Goal: Task Accomplishment & Management: Use online tool/utility

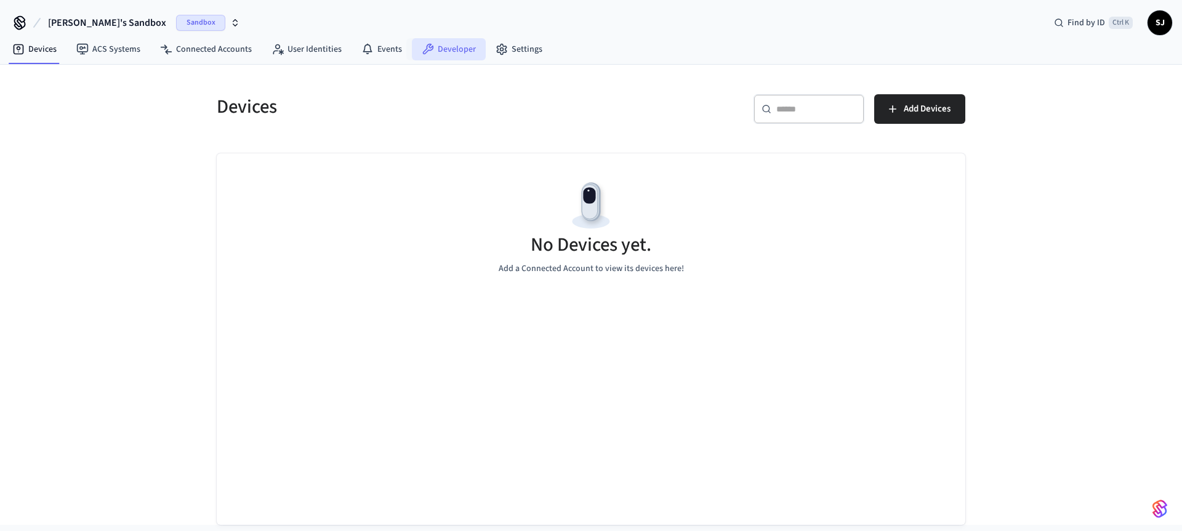
click at [437, 54] on link "Developer" at bounding box center [449, 49] width 74 height 22
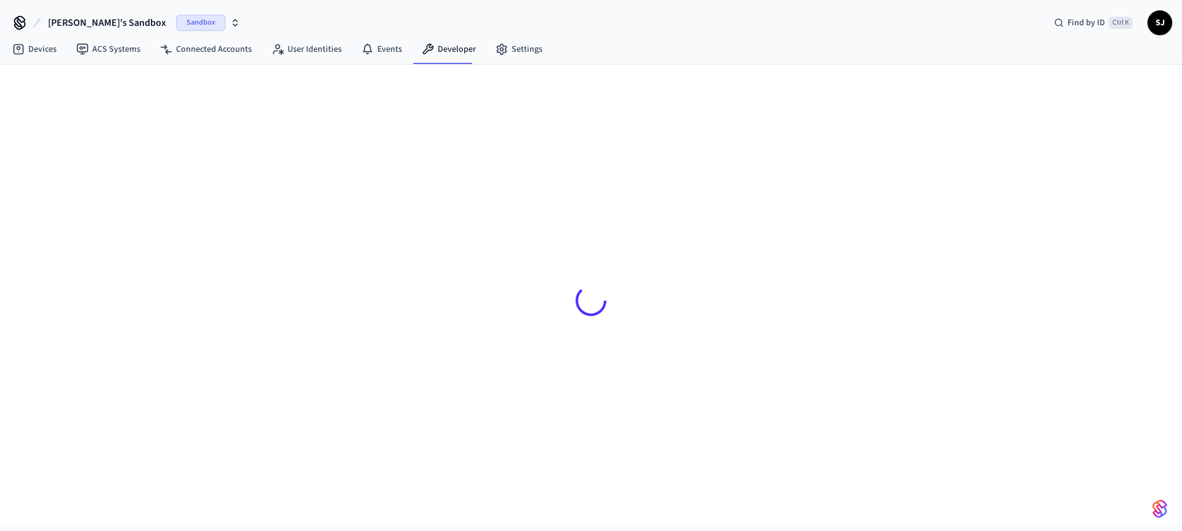
click at [79, 27] on span "[PERSON_NAME]'s Sandbox" at bounding box center [107, 22] width 118 height 15
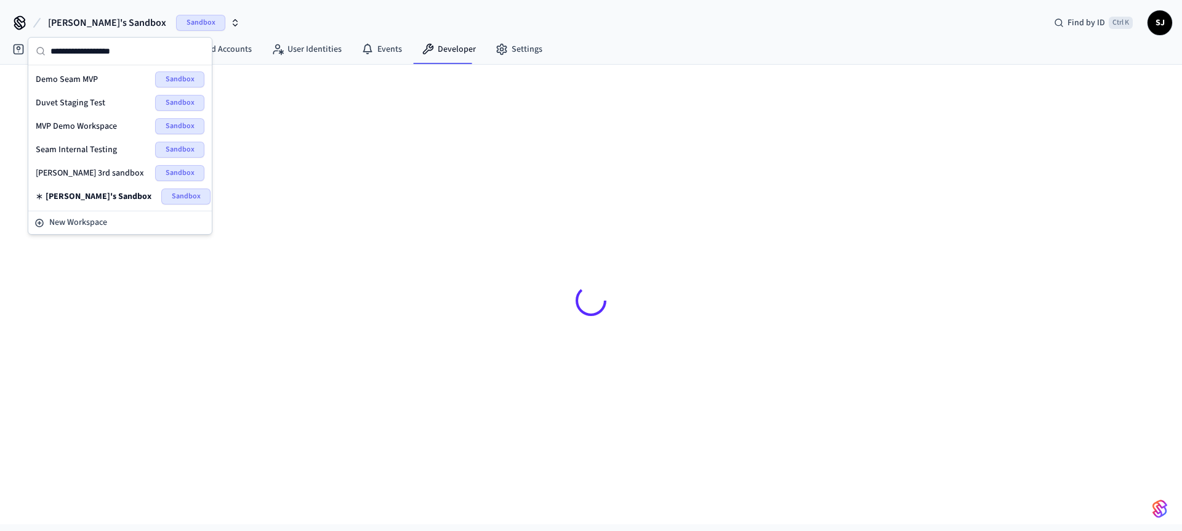
click at [84, 151] on span "Seam Internal Testing" at bounding box center [76, 149] width 81 height 12
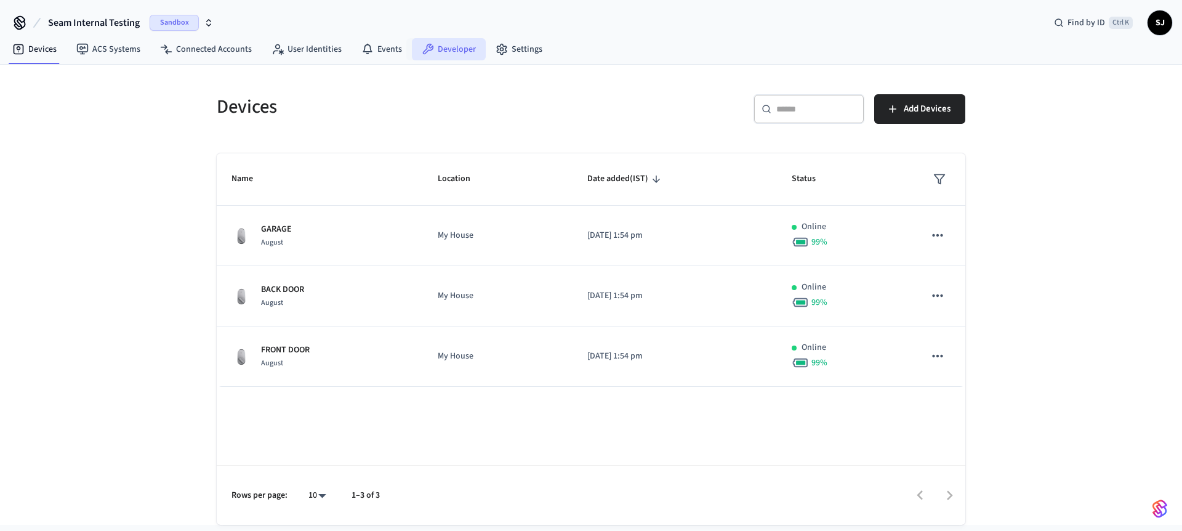
click at [446, 46] on link "Developer" at bounding box center [449, 49] width 74 height 22
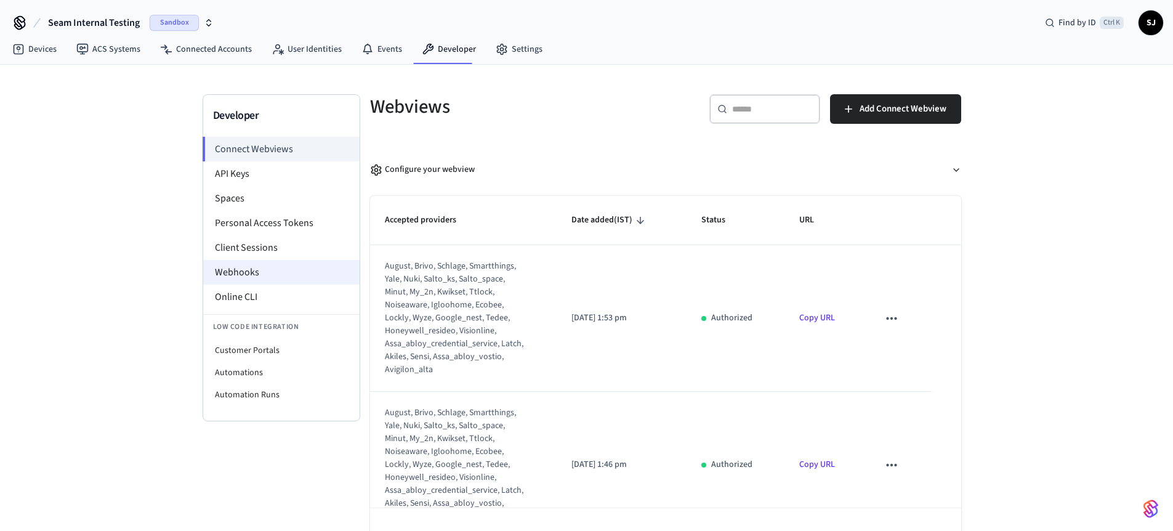
click at [235, 278] on li "Webhooks" at bounding box center [281, 272] width 156 height 25
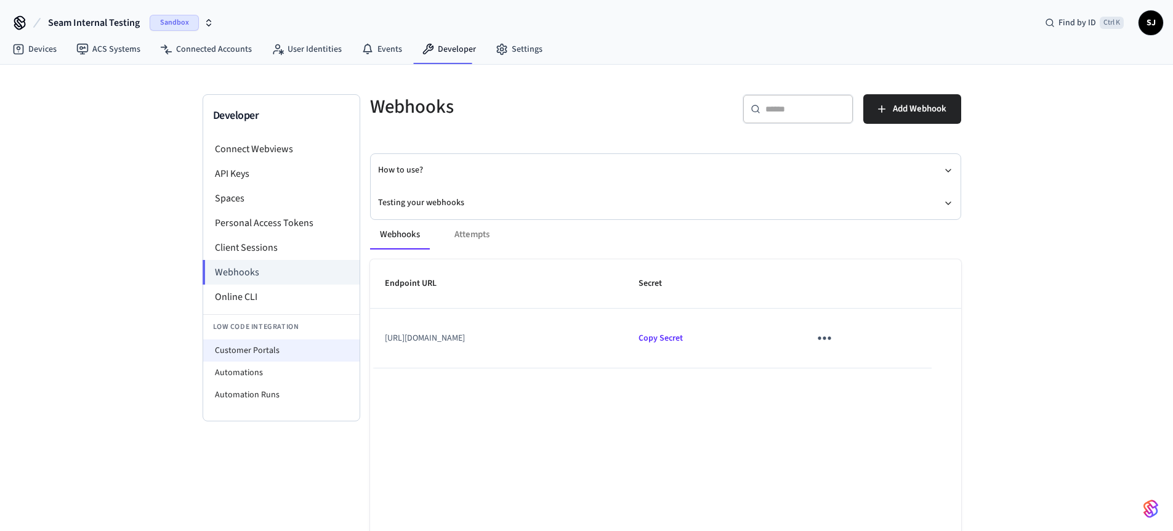
click at [227, 355] on li "Customer Portals" at bounding box center [281, 350] width 156 height 22
select select "**********"
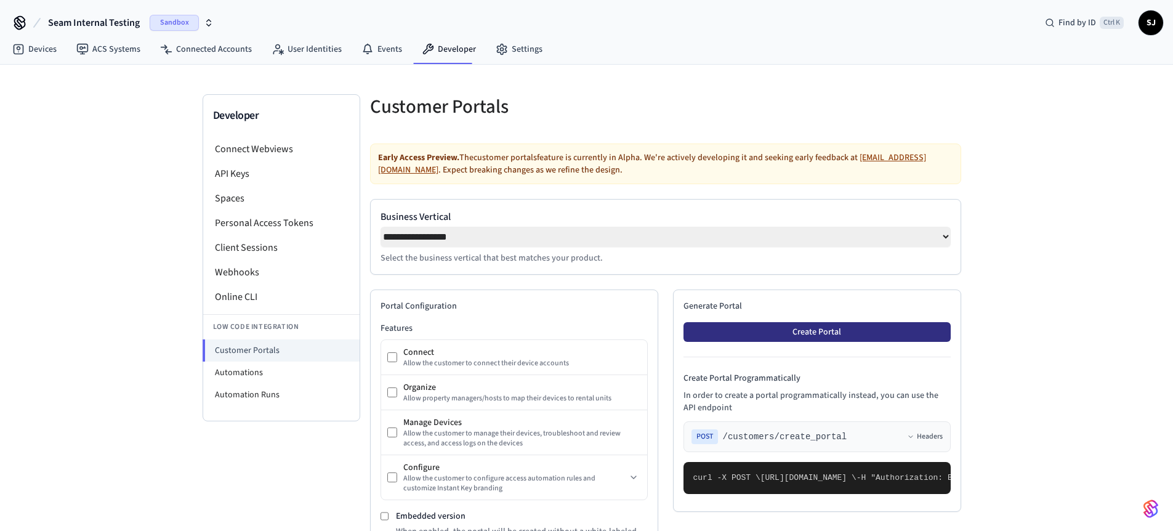
click at [772, 339] on button "Create Portal" at bounding box center [817, 332] width 267 height 20
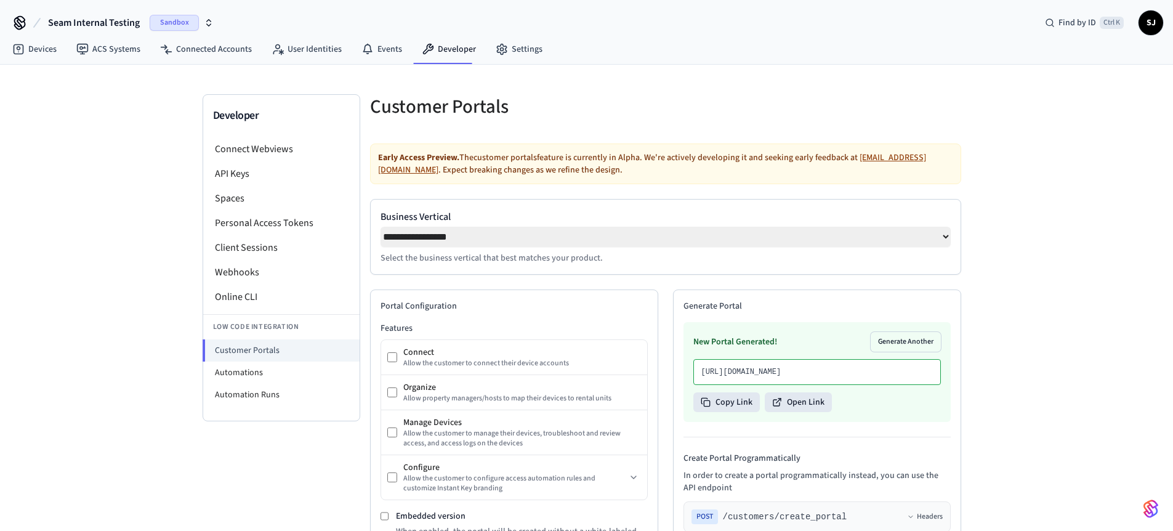
click at [811, 422] on div "New Portal Generated! Generate Another [URL][DOMAIN_NAME] Copy Link Open Link" at bounding box center [817, 372] width 267 height 100
click at [796, 412] on button "Open Link" at bounding box center [798, 402] width 67 height 20
